Goal: Task Accomplishment & Management: Use online tool/utility

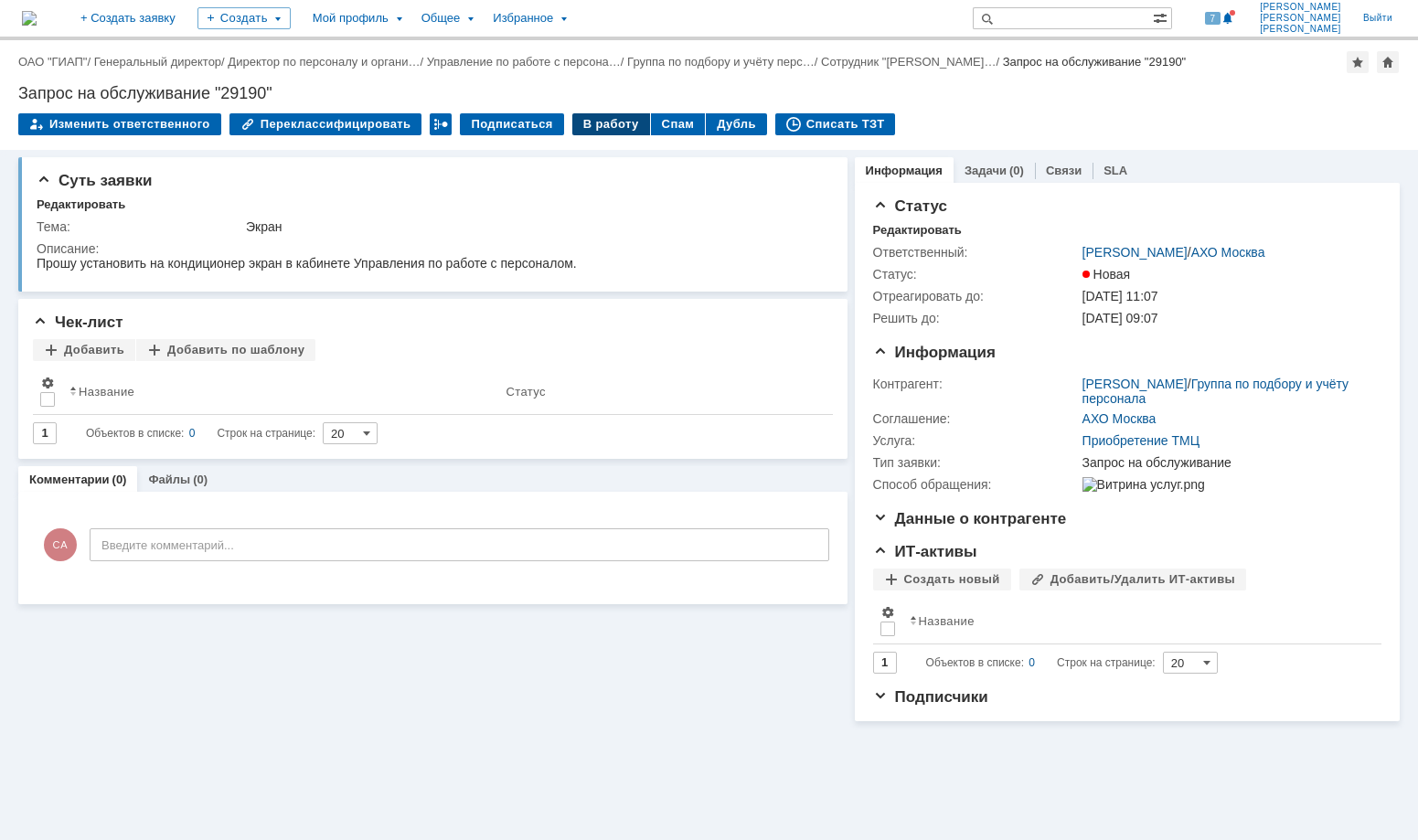
click at [590, 127] on div "В работу" at bounding box center [611, 124] width 77 height 22
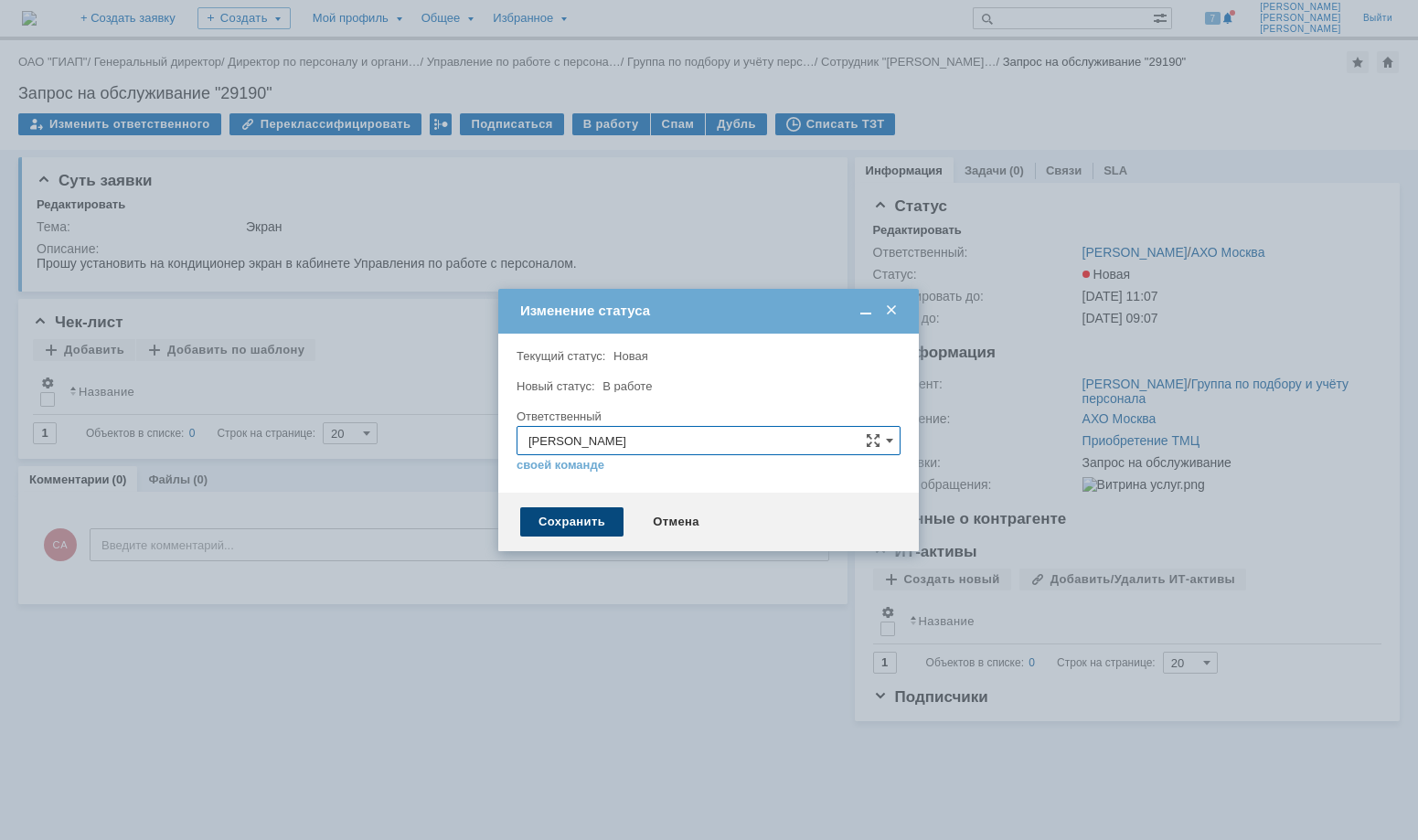
click at [573, 525] on div "Сохранить" at bounding box center [572, 521] width 103 height 29
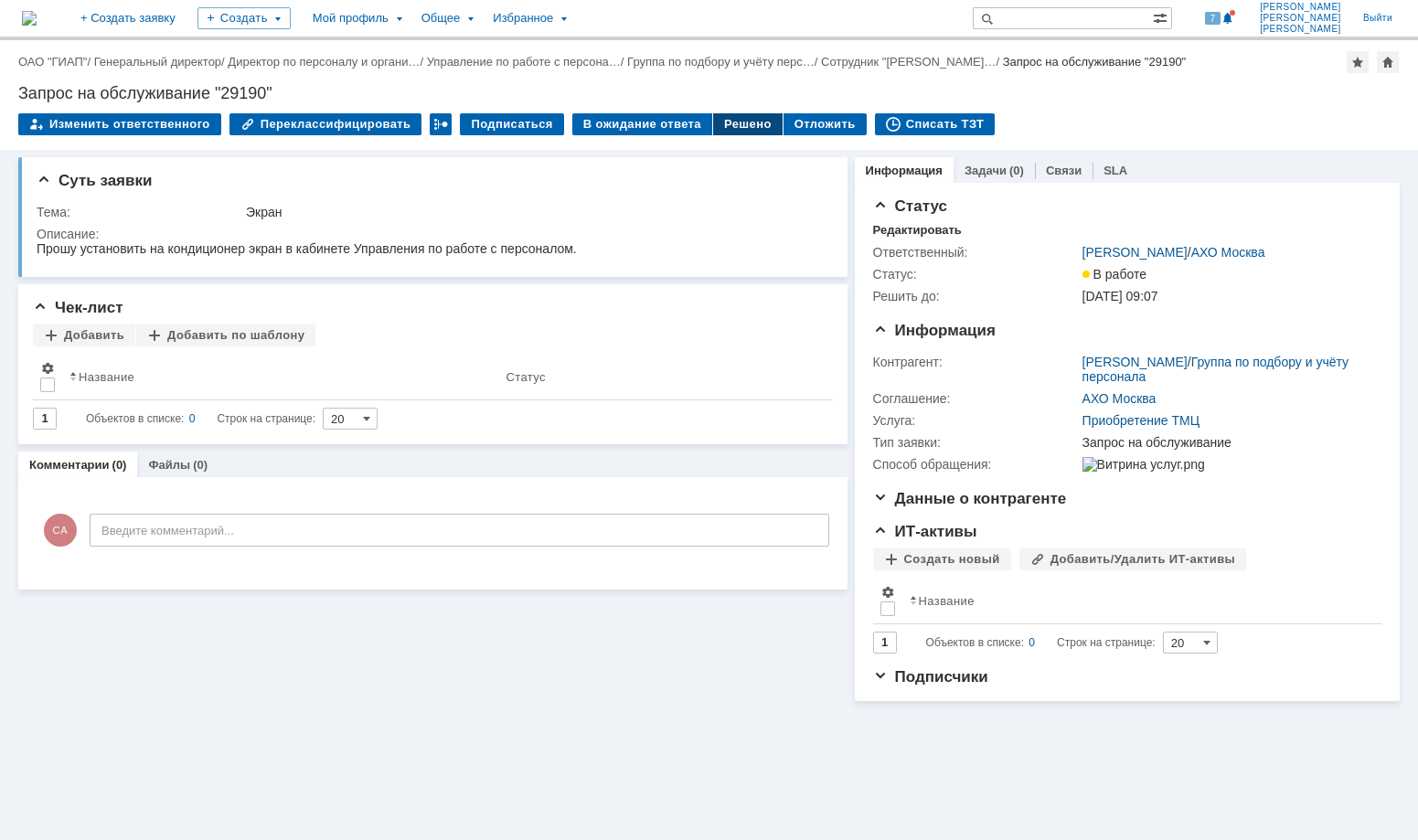
click at [723, 123] on div "Решено" at bounding box center [748, 124] width 70 height 22
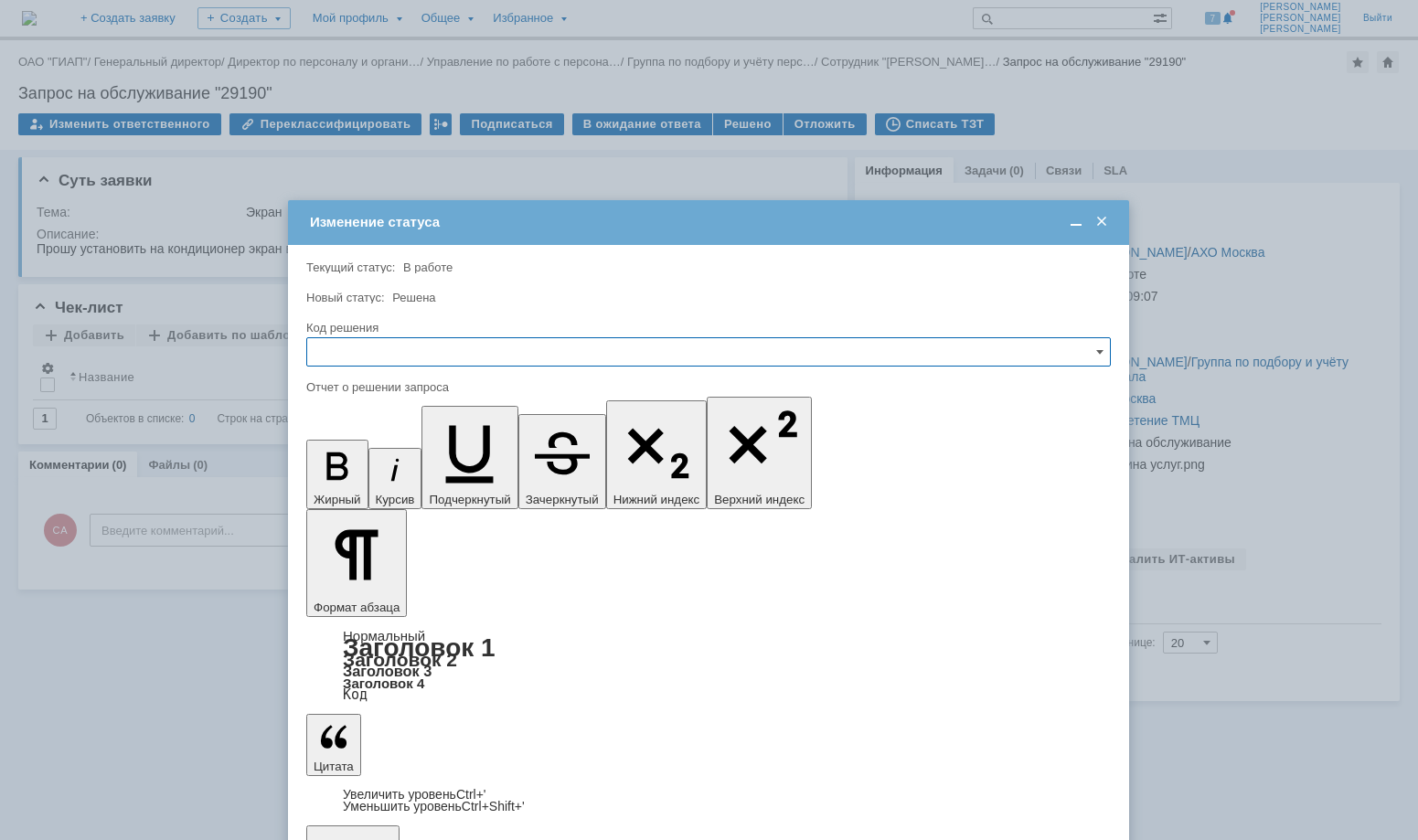
click at [1105, 350] on input "text" at bounding box center [708, 351] width 805 height 29
click at [395, 451] on span "Отклонено" at bounding box center [708, 445] width 780 height 14
type input "Отклонено"
